Goal: Use online tool/utility: Utilize a website feature to perform a specific function

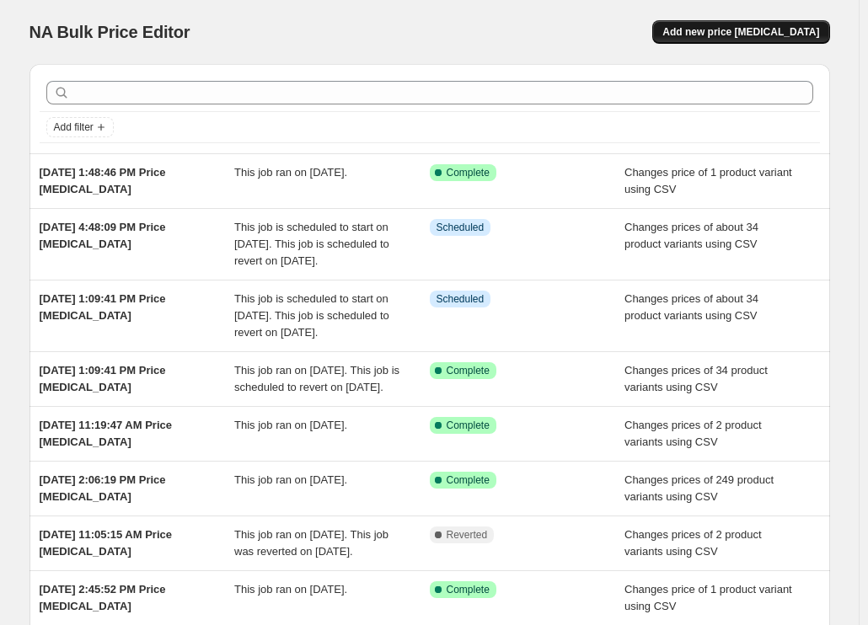
click at [742, 27] on span "Add new price [MEDICAL_DATA]" at bounding box center [740, 31] width 157 height 13
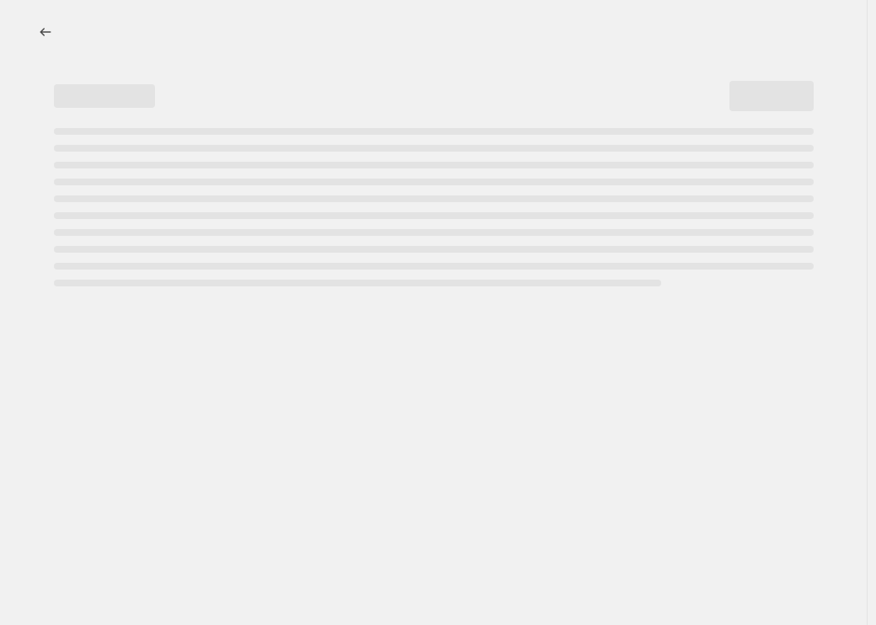
select select "percentage"
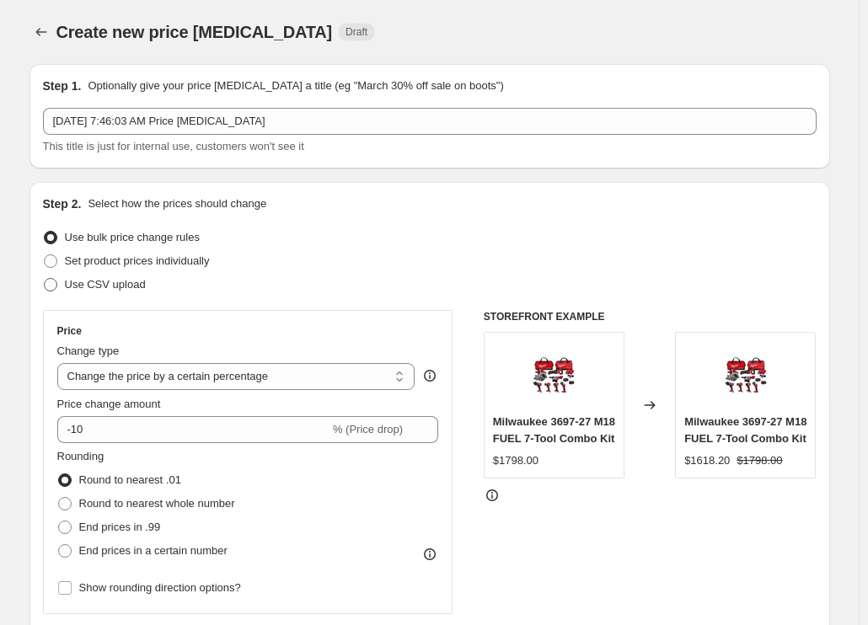
click at [110, 286] on span "Use CSV upload" at bounding box center [105, 284] width 81 height 13
click at [45, 279] on input "Use CSV upload" at bounding box center [44, 278] width 1 height 1
radio input "true"
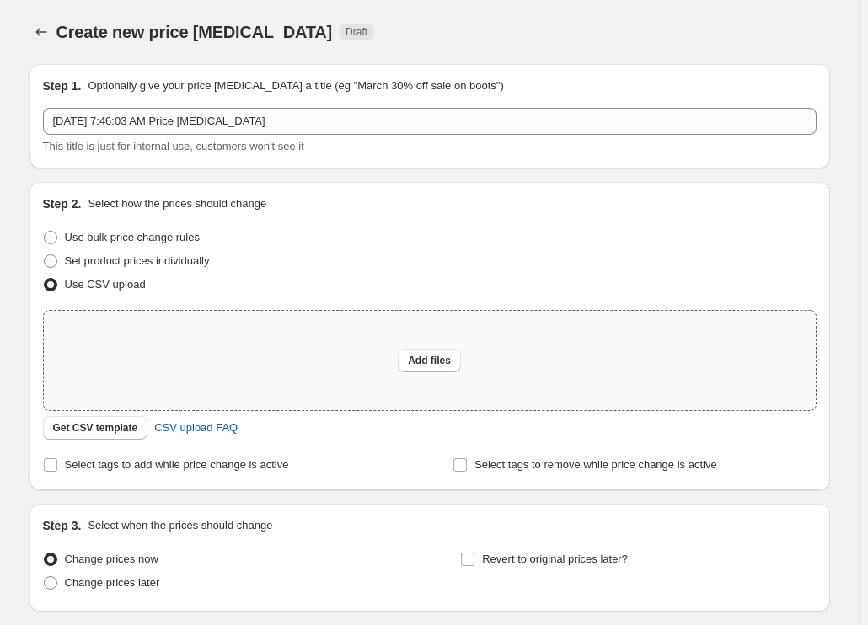
click at [467, 364] on div "Add files" at bounding box center [430, 360] width 772 height 99
type input "C:\fakepath\csv_template 1.csv"
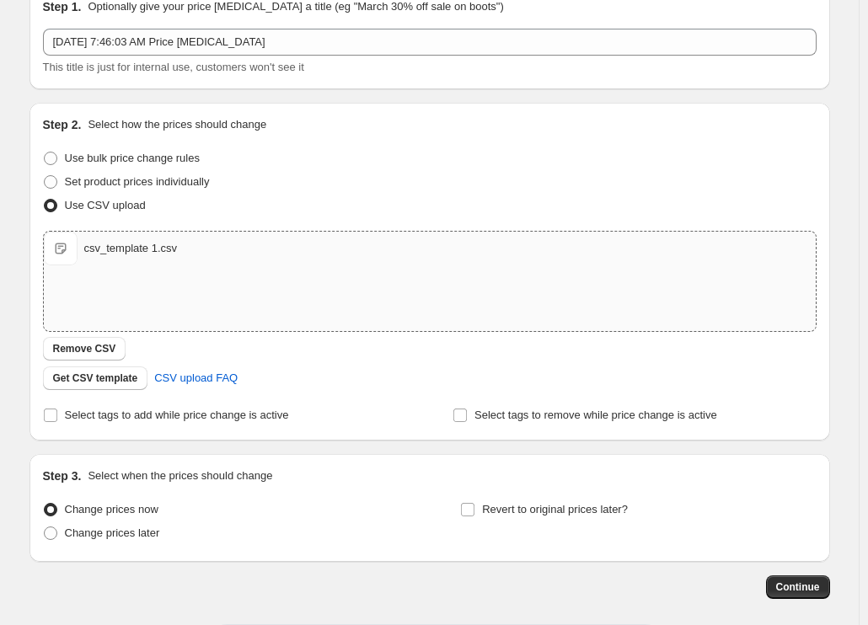
scroll to position [156, 0]
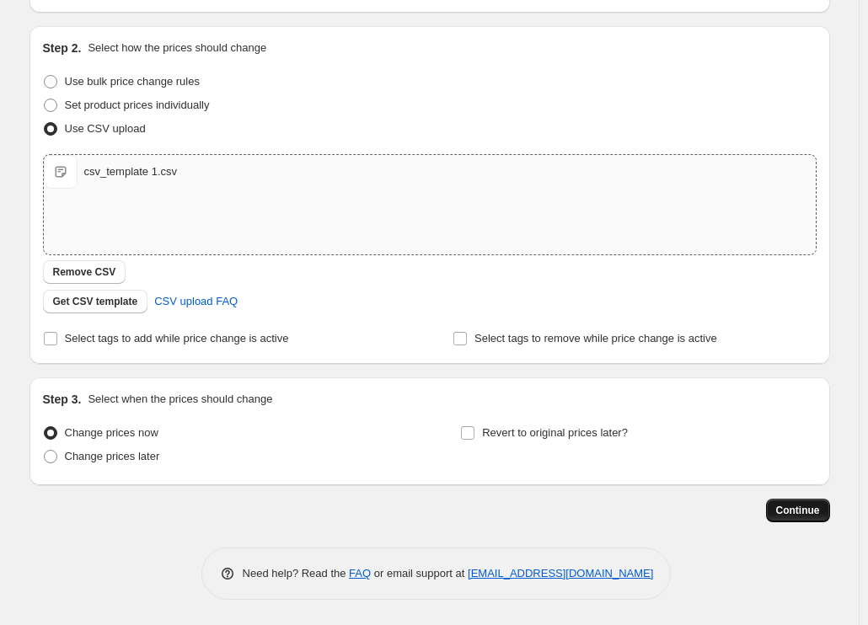
click at [812, 507] on span "Continue" at bounding box center [798, 510] width 44 height 13
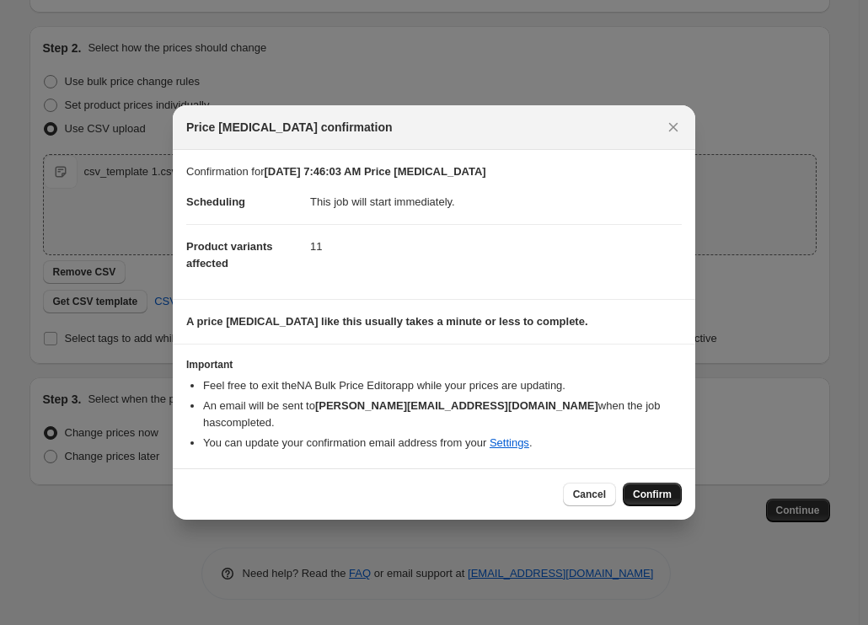
click at [652, 488] on span "Confirm" at bounding box center [652, 494] width 39 height 13
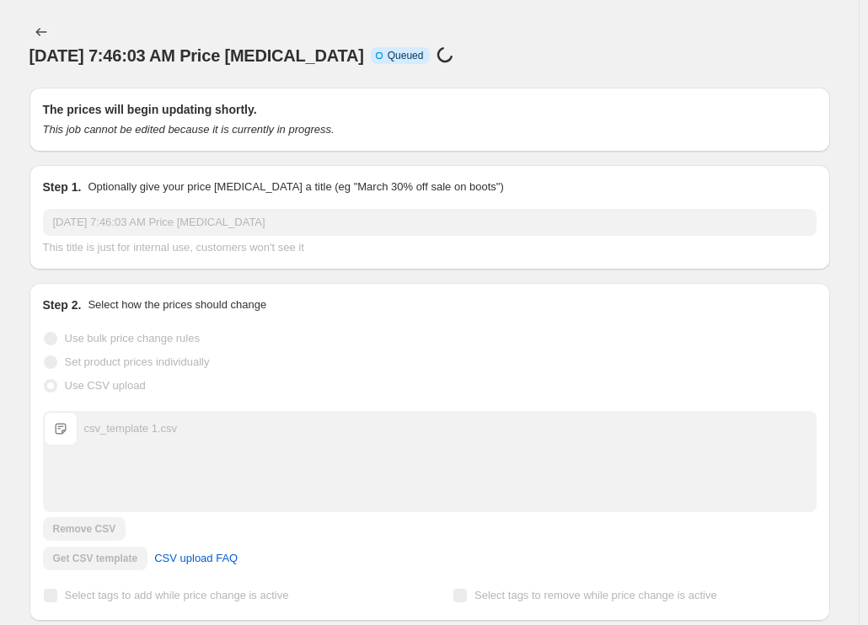
scroll to position [156, 0]
